Goal: Information Seeking & Learning: Learn about a topic

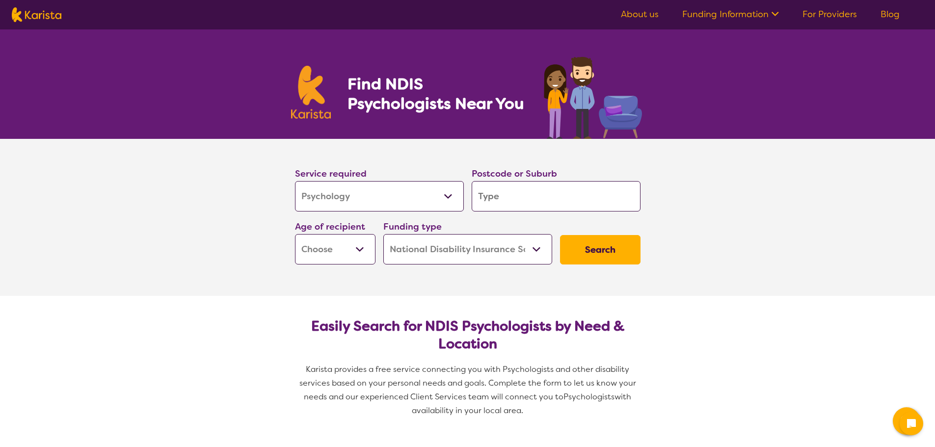
select select "Psychology"
select select "NDIS"
select select "Psychology"
select select "NDIS"
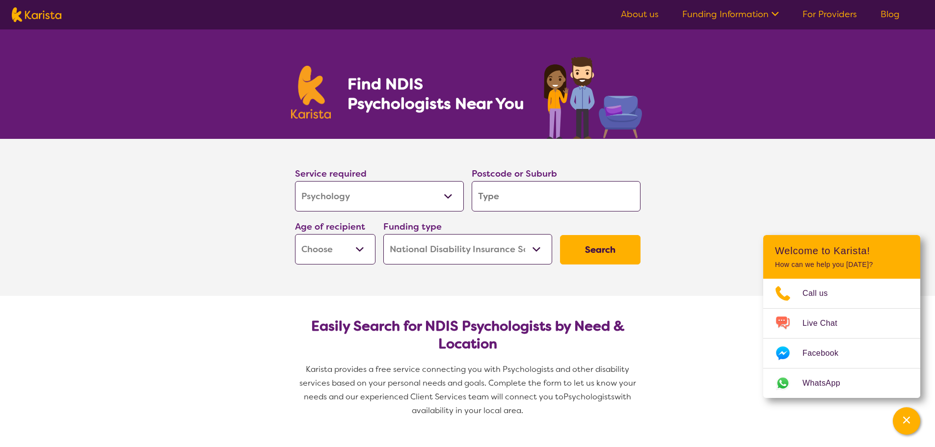
click at [529, 197] on input "search" at bounding box center [556, 196] width 169 height 30
type input "3058"
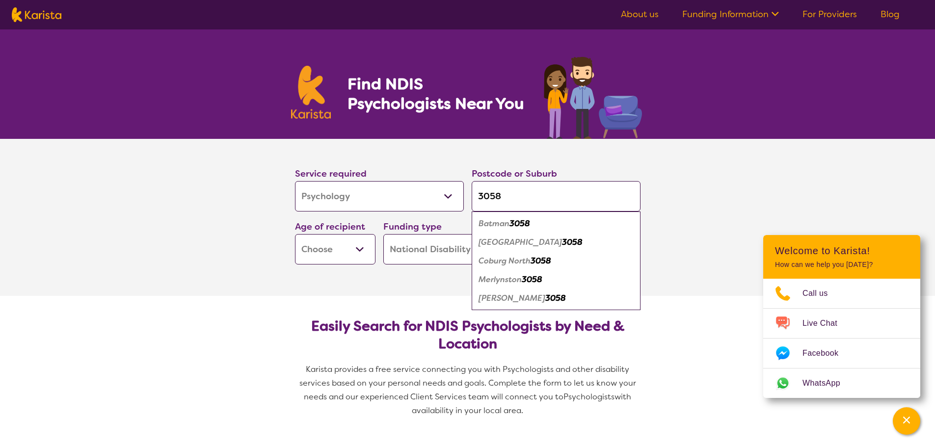
click at [411, 246] on select "Home Care Package (HCP) National Disability Insurance Scheme (NDIS) I don't know" at bounding box center [467, 249] width 169 height 30
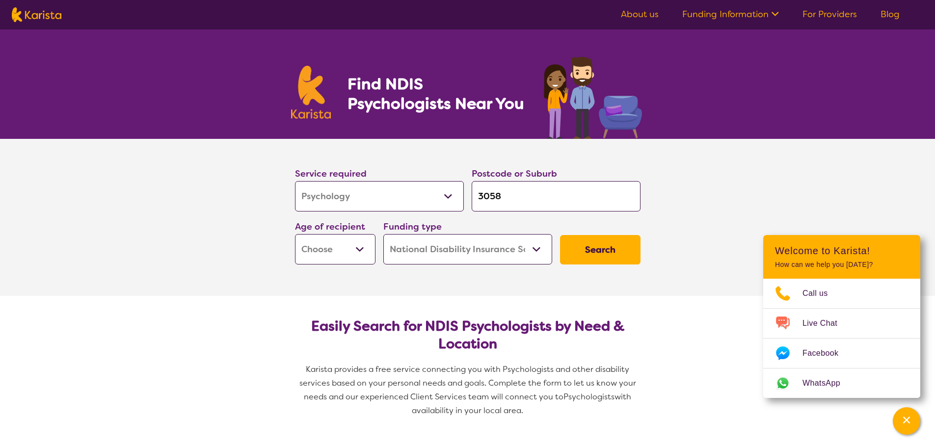
click at [357, 246] on select "Early Childhood - 0 to 9 Child - 10 to 11 Adolescent - 12 to 17 Adult - 18 to 6…" at bounding box center [335, 249] width 80 height 30
select select "AS"
click at [295, 234] on select "Early Childhood - 0 to 9 Child - 10 to 11 Adolescent - 12 to 17 Adult - 18 to 6…" at bounding box center [335, 249] width 80 height 30
select select "AS"
click at [448, 253] on select "Home Care Package (HCP) National Disability Insurance Scheme (NDIS) I don't know" at bounding box center [467, 249] width 169 height 30
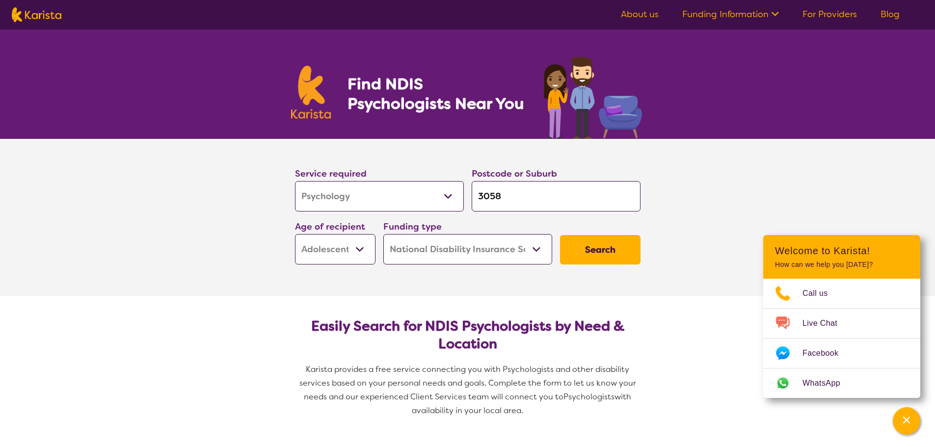
select select "HCP"
click at [383, 234] on select "Home Care Package (HCP) National Disability Insurance Scheme (NDIS) I don't know" at bounding box center [467, 249] width 169 height 30
select select "HCP"
click at [573, 251] on button "Search" at bounding box center [600, 249] width 80 height 29
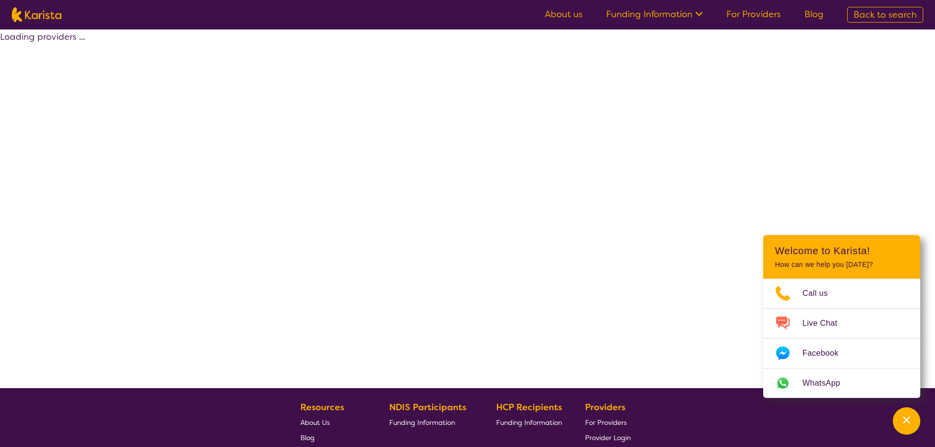
select select "HCP"
select select "Psychology"
select select "AS"
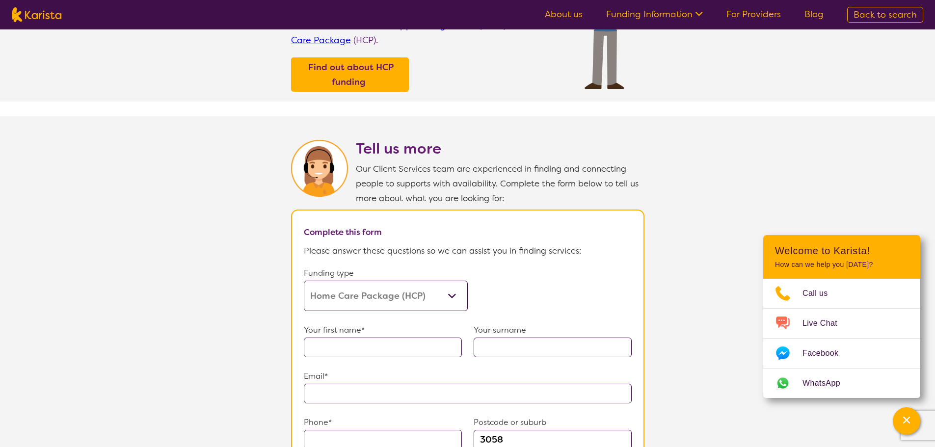
scroll to position [393, 0]
click at [432, 286] on select "Home Care Package (HCP) Home Care Package - Level 1 Home Care Package - Level 2…" at bounding box center [386, 295] width 164 height 30
click at [698, 264] on section "Tell us more Our Client Services team are experienced in finding and connecting…" at bounding box center [467, 397] width 935 height 563
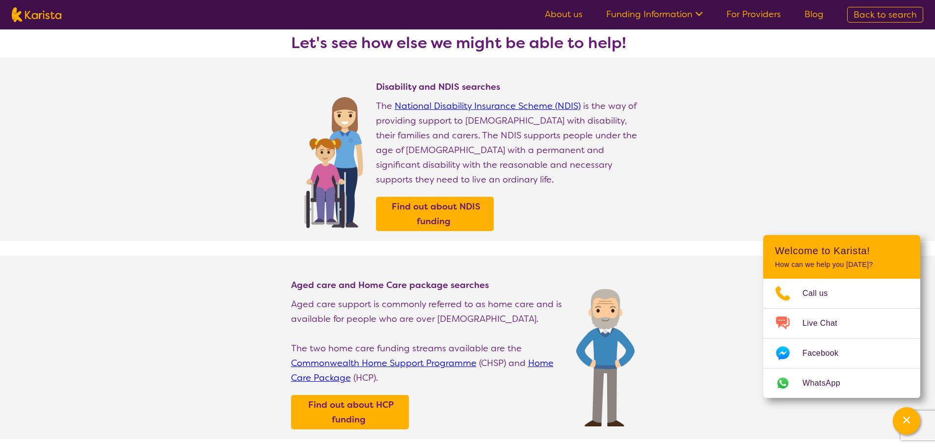
scroll to position [0, 0]
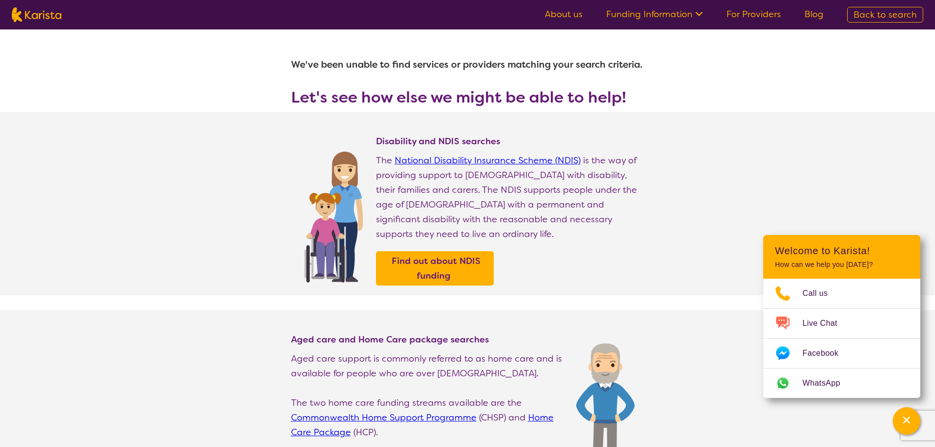
click at [646, 17] on link "Funding Information" at bounding box center [654, 14] width 97 height 12
